Goal: Task Accomplishment & Management: Manage account settings

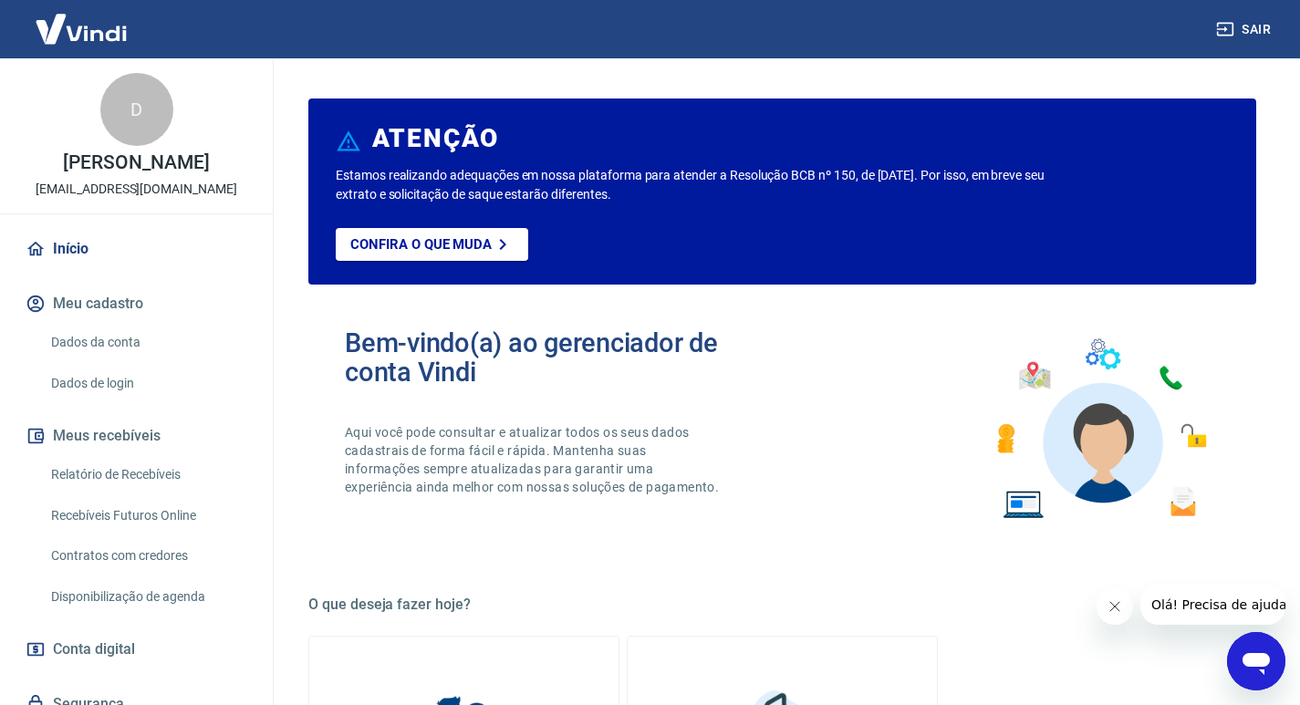
scroll to position [74, 0]
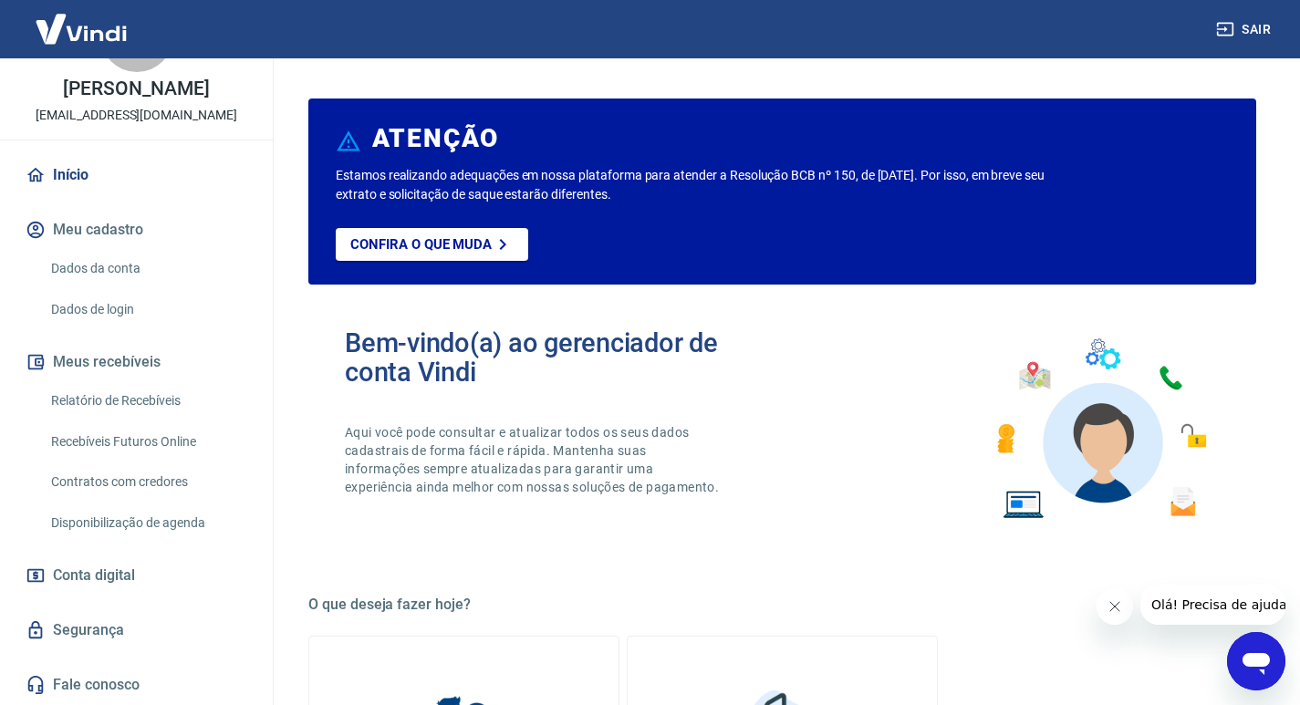
click at [148, 231] on button "Meu cadastro" at bounding box center [136, 230] width 229 height 40
